Goal: Transaction & Acquisition: Purchase product/service

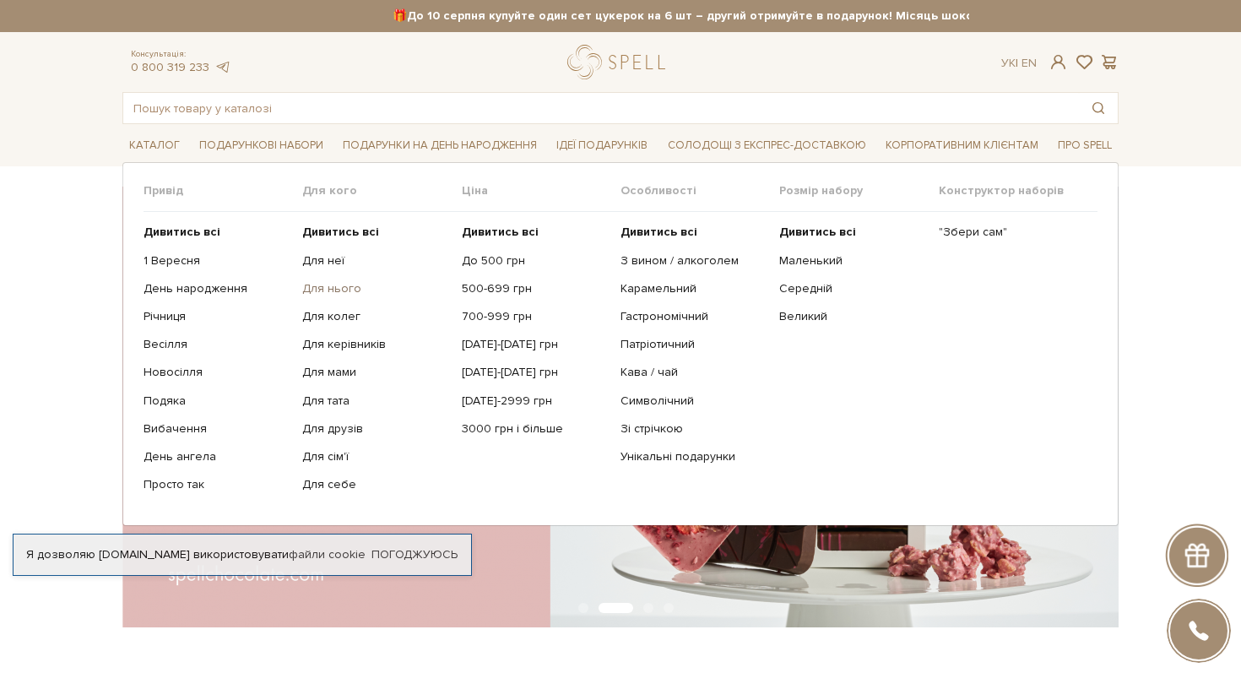
click at [336, 295] on link "Для нього" at bounding box center [375, 288] width 146 height 15
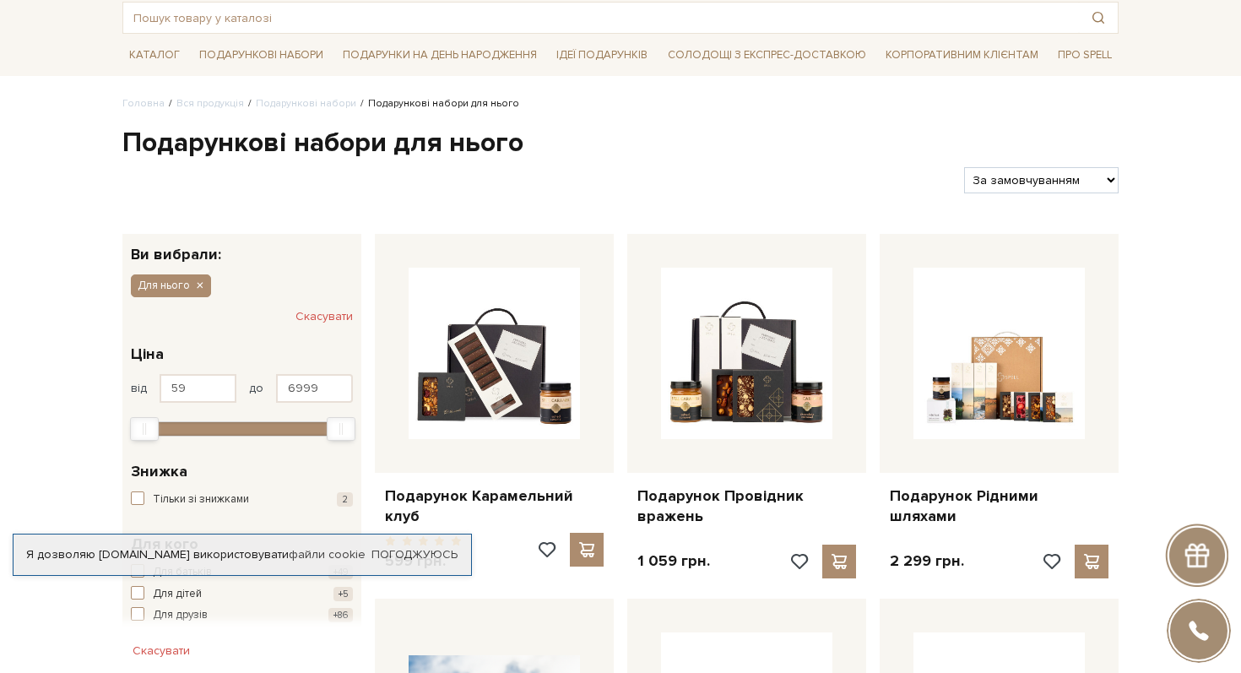
scroll to position [186, 0]
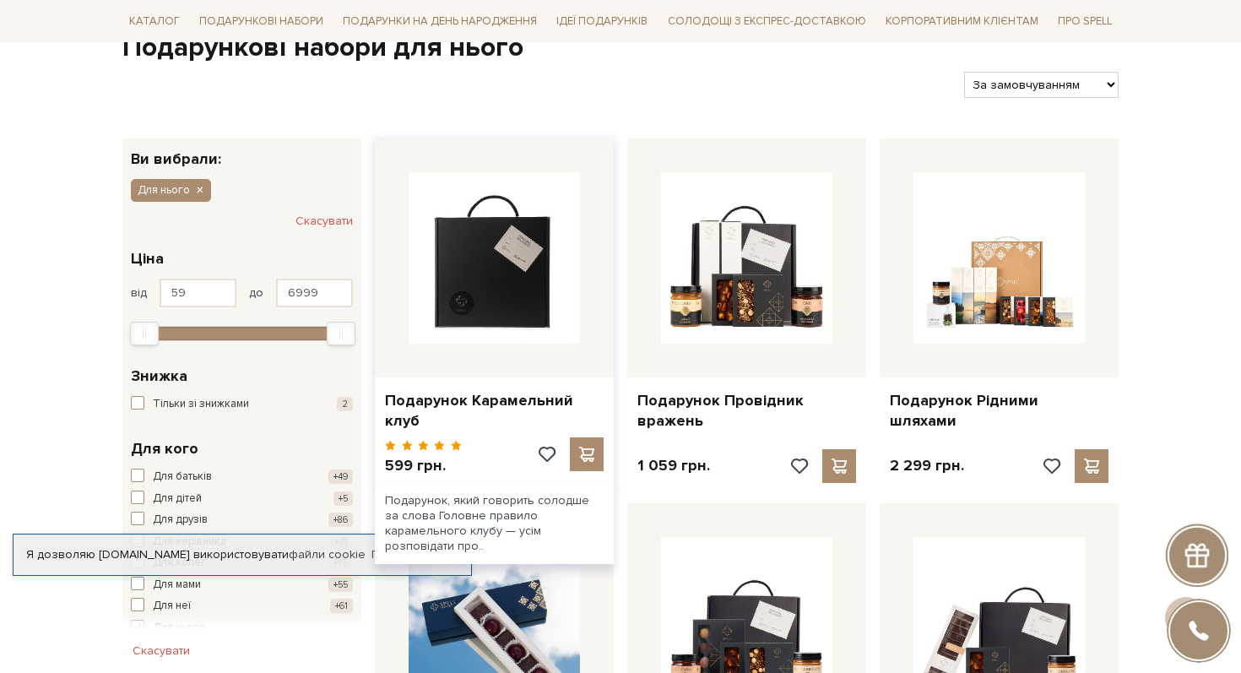
click at [522, 317] on img at bounding box center [494, 257] width 171 height 171
